Goal: Transaction & Acquisition: Purchase product/service

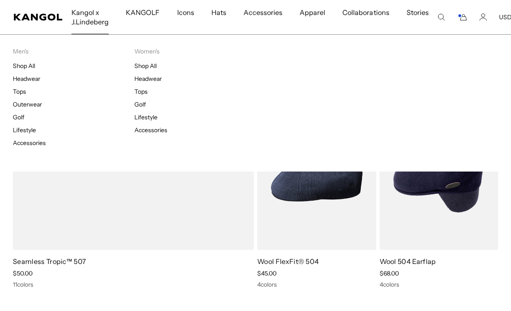
scroll to position [0, 176]
click at [461, 17] on icon "Cart" at bounding box center [462, 17] width 10 height 8
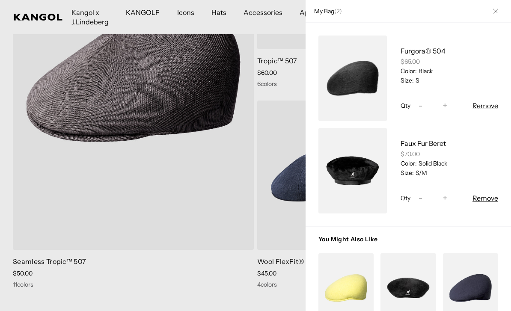
click at [490, 11] on button "Close" at bounding box center [495, 11] width 22 height 22
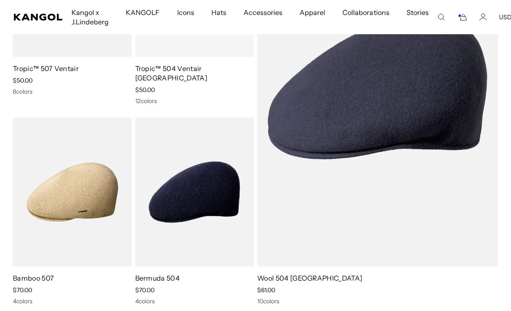
scroll to position [0, 0]
click at [0, 0] on img at bounding box center [0, 0] width 0 height 0
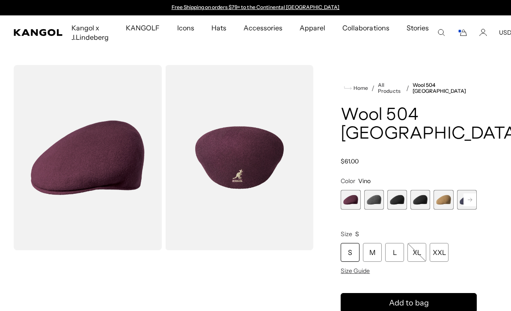
click at [407, 190] on span "3 of 12" at bounding box center [397, 200] width 20 height 20
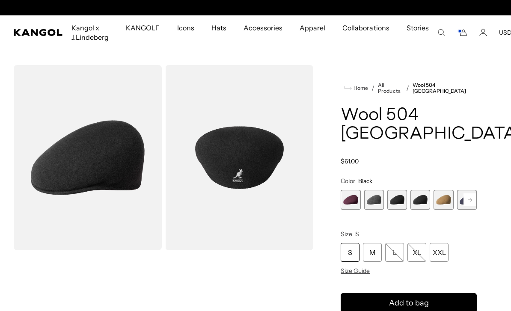
scroll to position [0, 176]
click at [353, 243] on div "S" at bounding box center [350, 252] width 19 height 19
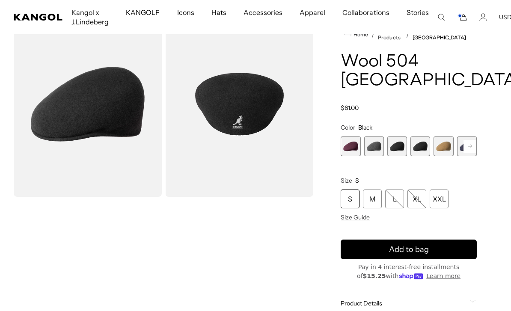
scroll to position [55, 0]
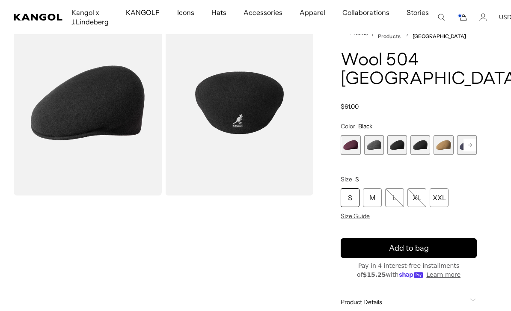
click at [421, 243] on span "Add to bag" at bounding box center [409, 249] width 40 height 12
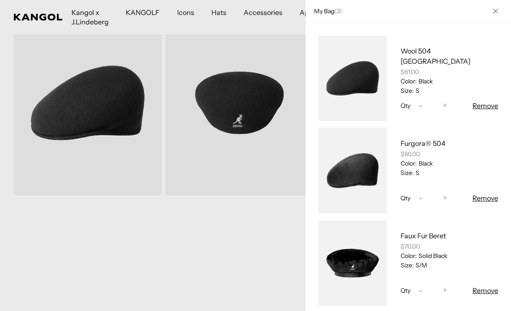
scroll to position [0, 0]
click at [485, 293] on button "Remove" at bounding box center [485, 290] width 26 height 10
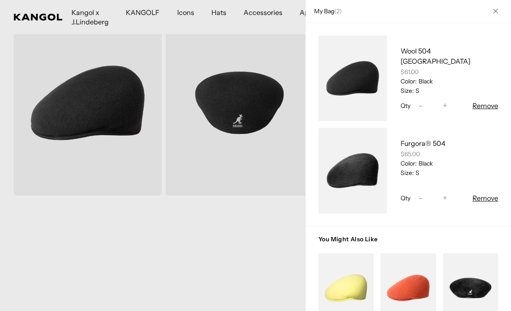
click at [486, 198] on button "Remove" at bounding box center [485, 198] width 26 height 10
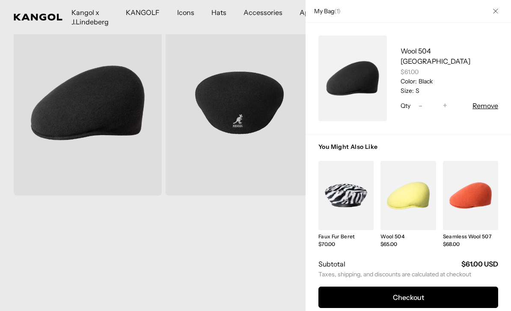
click at [495, 15] on button "Close" at bounding box center [495, 11] width 22 height 22
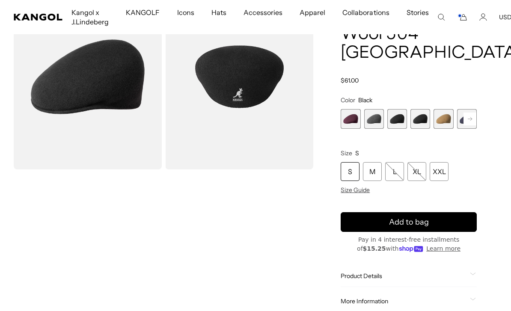
scroll to position [82, 0]
